Goal: Find specific page/section: Find specific page/section

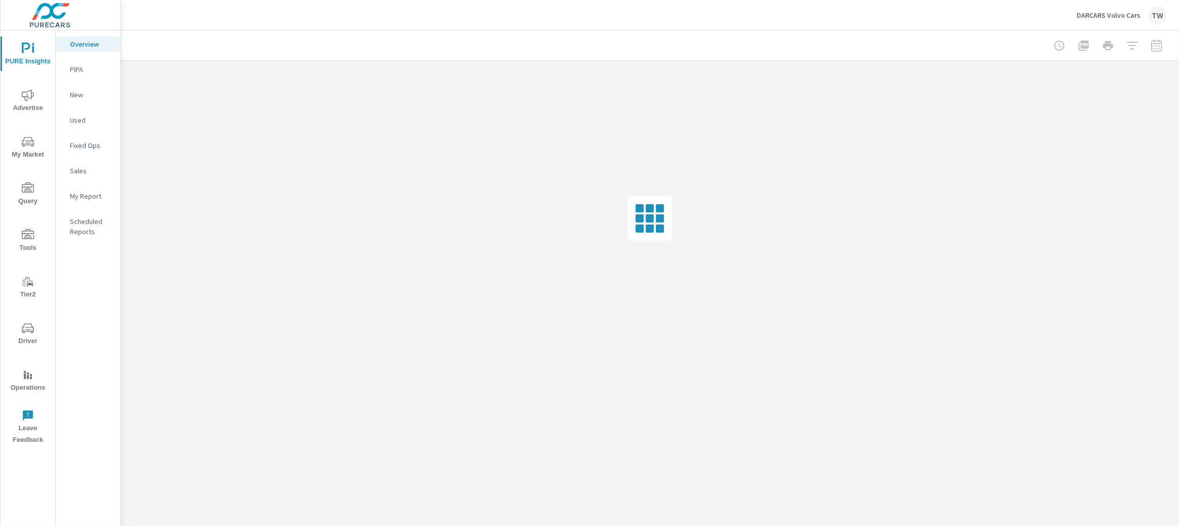
click at [32, 339] on span "Driver" at bounding box center [28, 334] width 49 height 25
click at [33, 336] on span "Driver" at bounding box center [28, 334] width 49 height 25
